Goal: Information Seeking & Learning: Learn about a topic

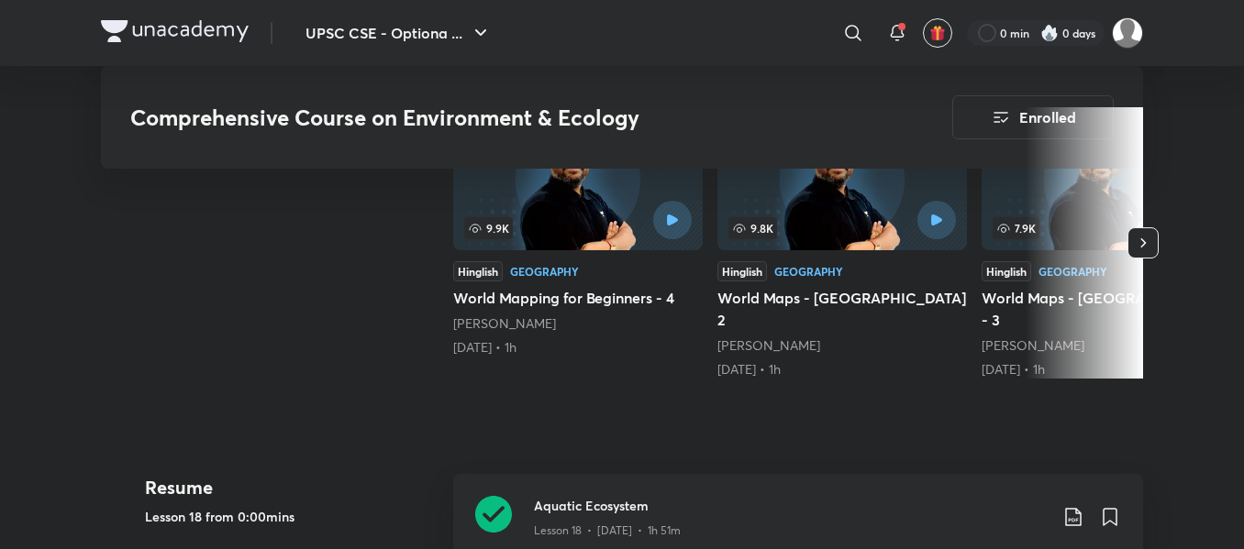
scroll to position [470, 0]
click at [478, 496] on icon at bounding box center [493, 514] width 37 height 37
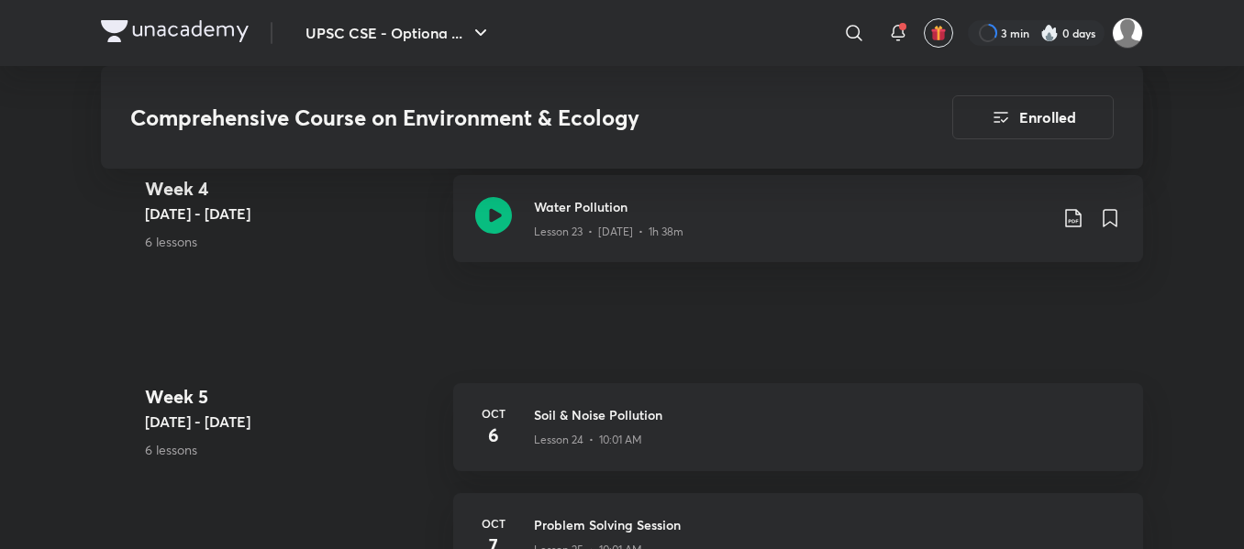
scroll to position [3755, 0]
